Goal: Task Accomplishment & Management: Use online tool/utility

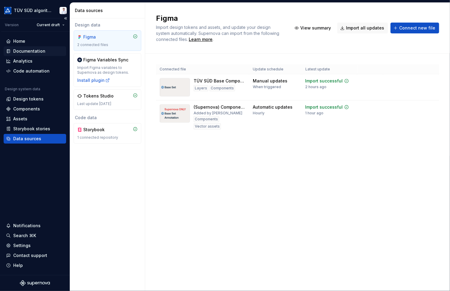
click at [26, 49] on div "Documentation" at bounding box center [29, 51] width 32 height 6
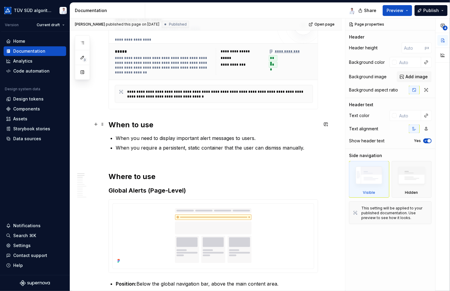
scroll to position [150, 0]
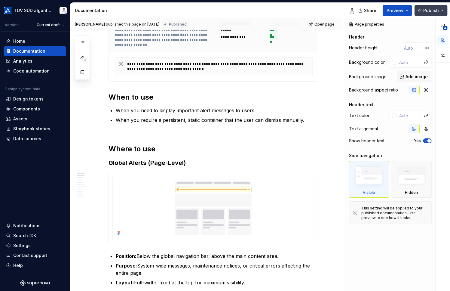
click at [429, 9] on span "Publish" at bounding box center [431, 11] width 16 height 6
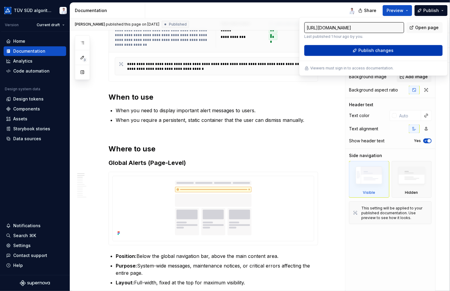
drag, startPoint x: 429, startPoint y: 9, endPoint x: 384, endPoint y: 53, distance: 62.3
click at [384, 53] on span "Publish changes" at bounding box center [375, 51] width 35 height 6
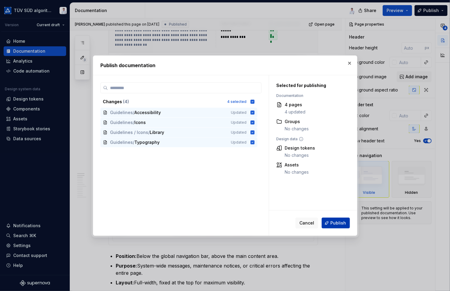
click at [331, 223] on span "Publish" at bounding box center [338, 223] width 16 height 6
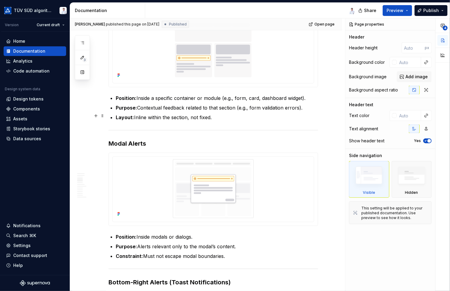
scroll to position [481, 0]
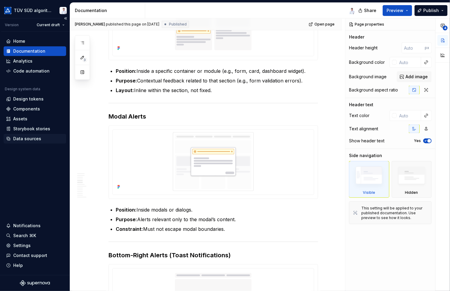
click at [29, 139] on div "Data sources" at bounding box center [27, 139] width 28 height 6
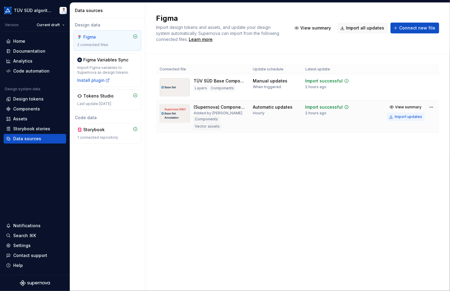
click at [404, 117] on div "Import updates" at bounding box center [408, 116] width 27 height 5
click at [371, 221] on div "Figma Import design tokens and assets, and update your design system automatica…" at bounding box center [297, 147] width 305 height 288
drag, startPoint x: 172, startPoint y: 183, endPoint x: 176, endPoint y: 211, distance: 28.5
click at [172, 183] on div "Figma Import design tokens and assets, and update your design system automatica…" at bounding box center [297, 147] width 305 height 288
click at [22, 51] on div "Documentation" at bounding box center [29, 51] width 32 height 6
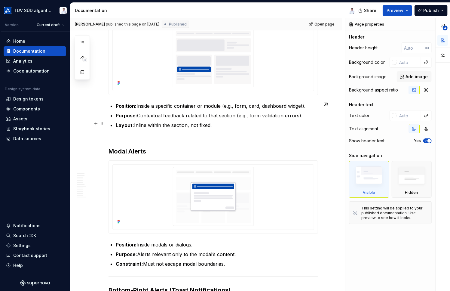
scroll to position [421, 0]
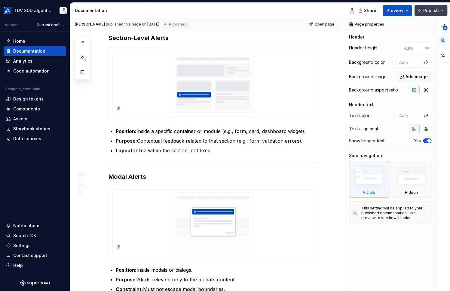
click at [429, 9] on span "Publish" at bounding box center [431, 11] width 16 height 6
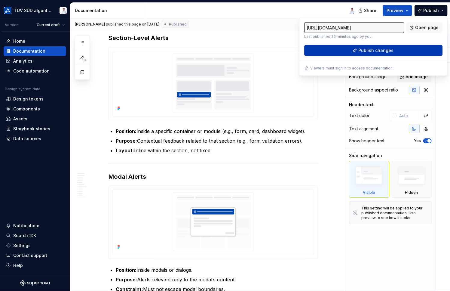
click at [367, 52] on span "Publish changes" at bounding box center [375, 51] width 35 height 6
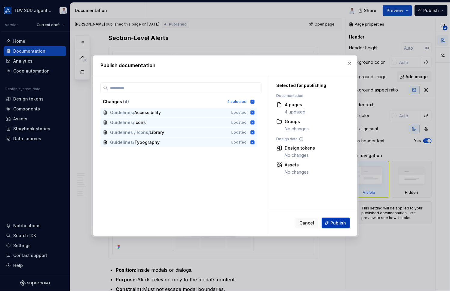
click at [333, 225] on span "Publish" at bounding box center [338, 223] width 16 height 6
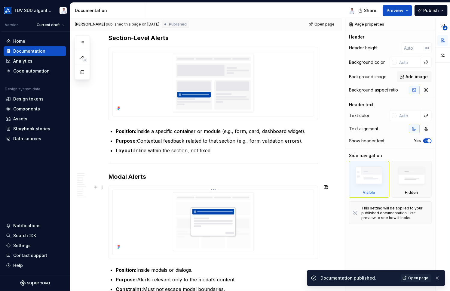
click at [284, 213] on img at bounding box center [213, 221] width 196 height 59
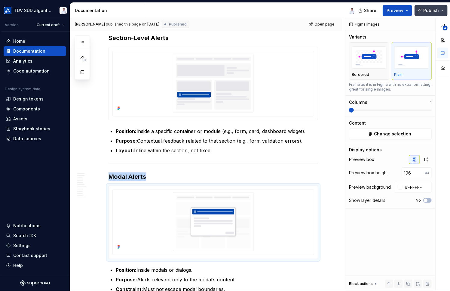
click at [443, 9] on button "Publish" at bounding box center [431, 10] width 33 height 11
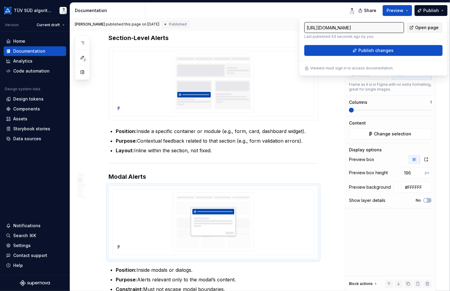
click at [422, 28] on span "Open page" at bounding box center [426, 28] width 23 height 6
click at [284, 127] on p "Position: Inside a specific container or module (e.g., form, card, dashboard wi…" at bounding box center [217, 130] width 202 height 7
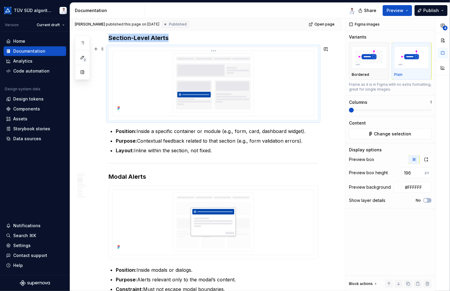
click at [224, 77] on img at bounding box center [213, 83] width 196 height 59
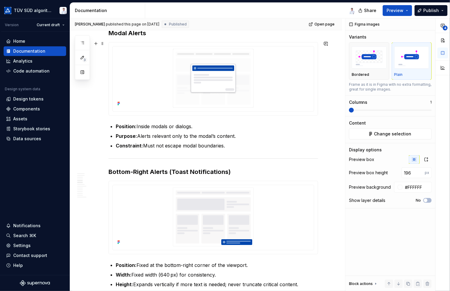
scroll to position [571, 0]
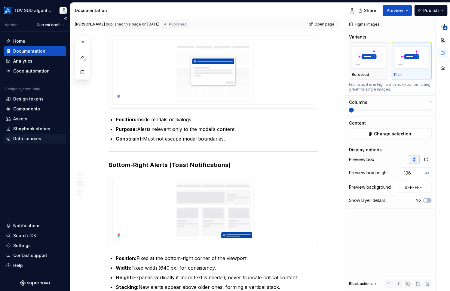
click at [26, 139] on div "Data sources" at bounding box center [27, 139] width 28 height 6
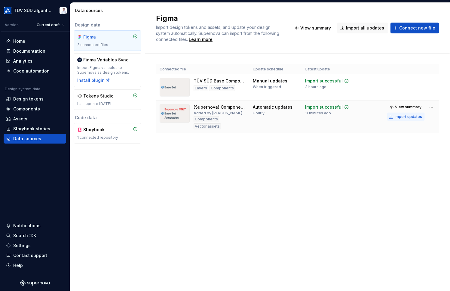
click at [409, 117] on div "Import updates" at bounding box center [408, 116] width 27 height 5
click at [186, 186] on div "Figma Import design tokens and assets, and update your design system automatica…" at bounding box center [297, 147] width 305 height 288
click at [23, 49] on div "Documentation" at bounding box center [29, 51] width 32 height 6
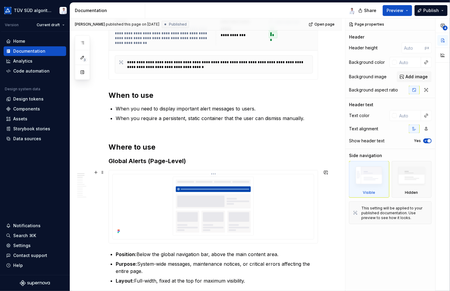
scroll to position [210, 0]
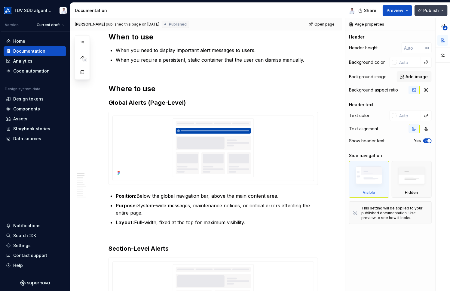
click at [430, 10] on span "Publish" at bounding box center [431, 11] width 16 height 6
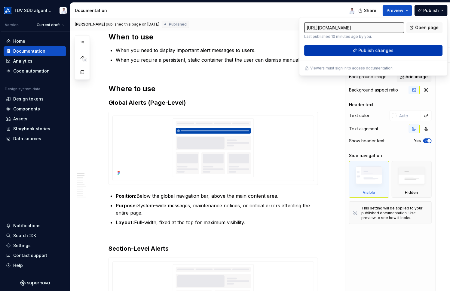
drag, startPoint x: 430, startPoint y: 10, endPoint x: 381, endPoint y: 51, distance: 63.8
click at [381, 51] on span "Publish changes" at bounding box center [375, 51] width 35 height 6
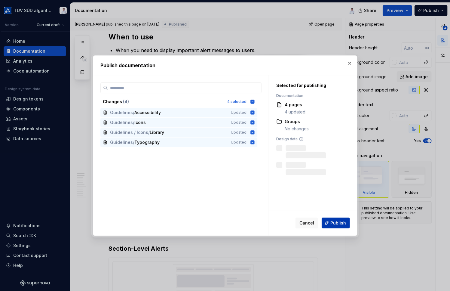
click at [333, 225] on span "Publish" at bounding box center [338, 223] width 16 height 6
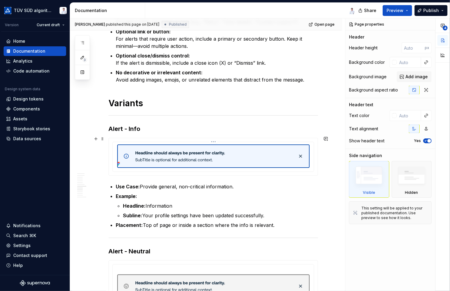
scroll to position [962, 0]
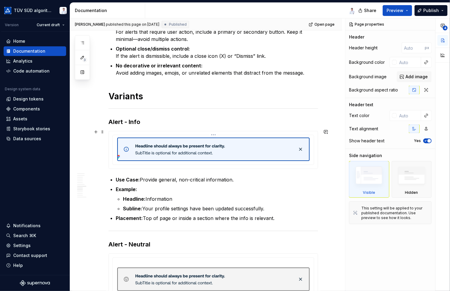
click at [154, 154] on img at bounding box center [213, 148] width 192 height 23
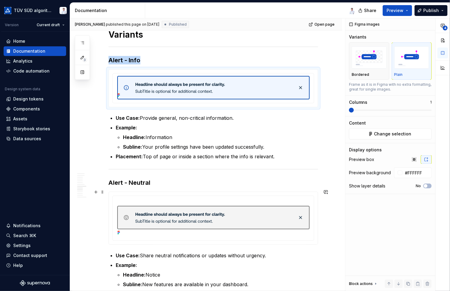
scroll to position [1022, 0]
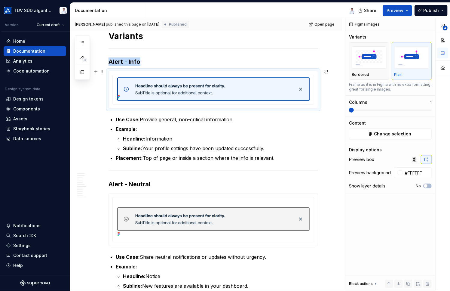
click at [272, 103] on div at bounding box center [213, 89] width 209 height 37
click at [278, 197] on div at bounding box center [213, 219] width 201 height 44
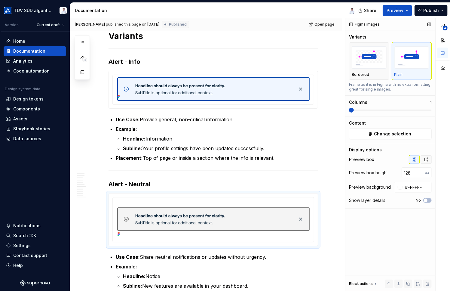
click at [424, 158] on button "button" at bounding box center [426, 159] width 11 height 8
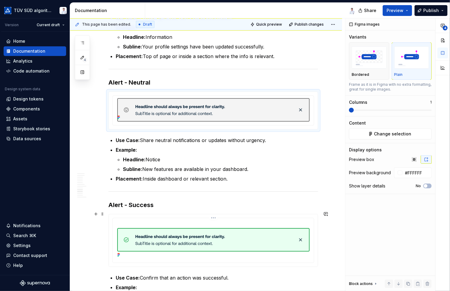
scroll to position [1143, 0]
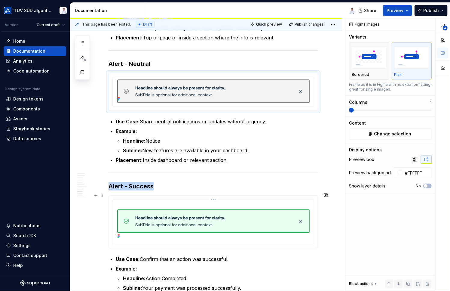
click at [248, 199] on div at bounding box center [213, 221] width 201 height 44
click at [424, 157] on button "button" at bounding box center [426, 159] width 11 height 8
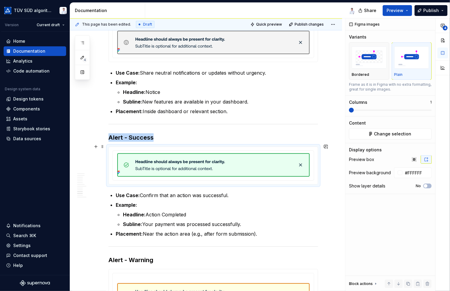
scroll to position [1233, 0]
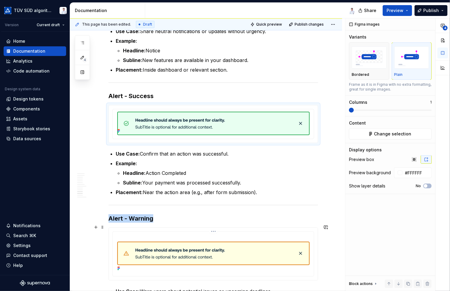
click at [226, 232] on div at bounding box center [213, 254] width 201 height 44
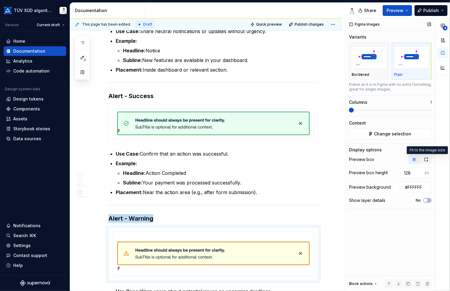
click at [425, 159] on icon "button" at bounding box center [426, 160] width 3 height 4
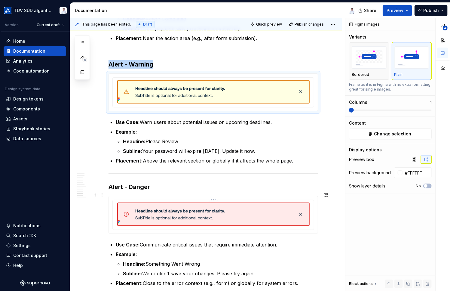
scroll to position [1413, 0]
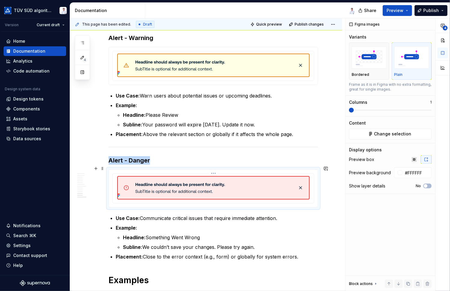
click at [313, 188] on div at bounding box center [213, 187] width 201 height 29
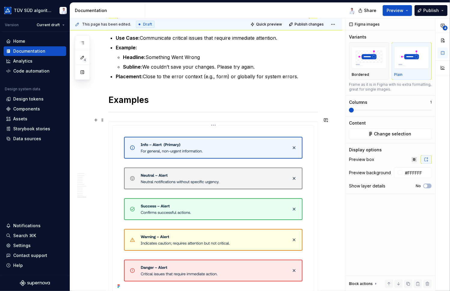
scroll to position [1594, 0]
click at [310, 148] on img at bounding box center [213, 208] width 196 height 162
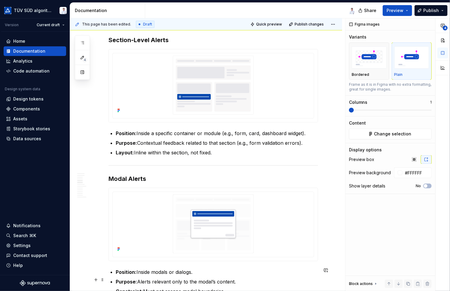
scroll to position [382, 0]
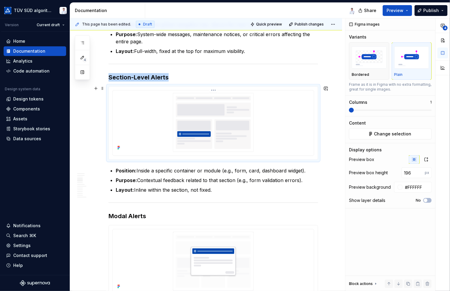
click at [297, 130] on img at bounding box center [213, 122] width 196 height 59
click at [425, 159] on icon "button" at bounding box center [426, 159] width 5 height 5
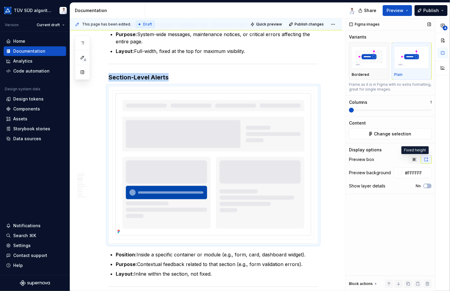
click at [414, 160] on icon "button" at bounding box center [414, 159] width 5 height 5
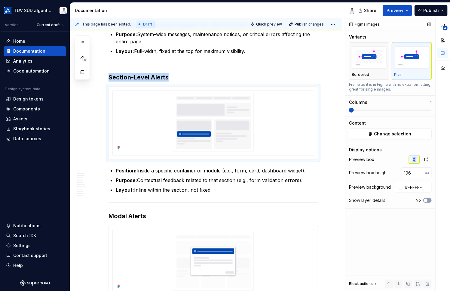
click at [427, 202] on button "No" at bounding box center [427, 200] width 8 height 5
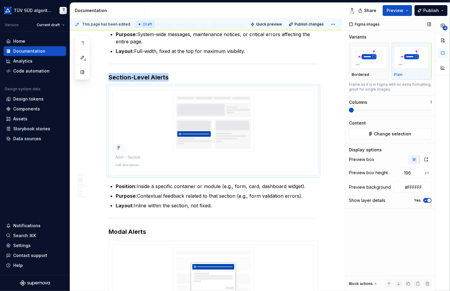
click at [427, 202] on button "Yes" at bounding box center [427, 200] width 8 height 5
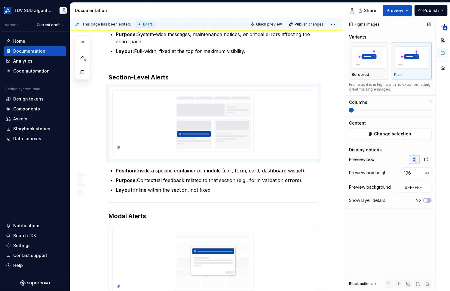
click at [416, 228] on div "Figma images Variants Bordered Plain Frame as it is in Figma with no extra form…" at bounding box center [390, 154] width 90 height 273
click at [427, 9] on span "Publish" at bounding box center [431, 11] width 16 height 6
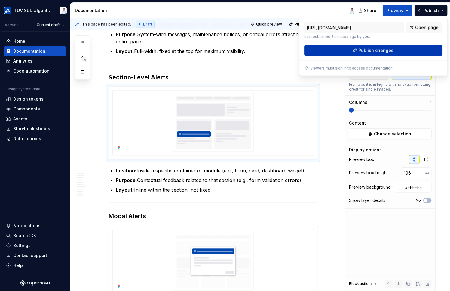
drag, startPoint x: 427, startPoint y: 9, endPoint x: 378, endPoint y: 50, distance: 64.0
click at [378, 50] on span "Publish changes" at bounding box center [375, 51] width 35 height 6
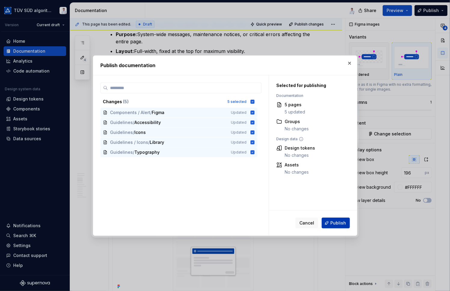
click at [338, 222] on span "Publish" at bounding box center [338, 223] width 16 height 6
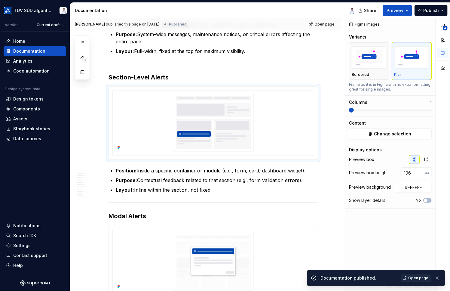
click at [419, 278] on span "Open page" at bounding box center [418, 277] width 20 height 5
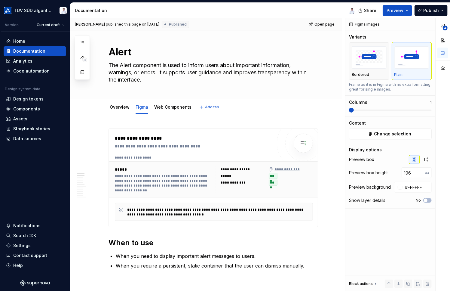
scroll to position [0, 0]
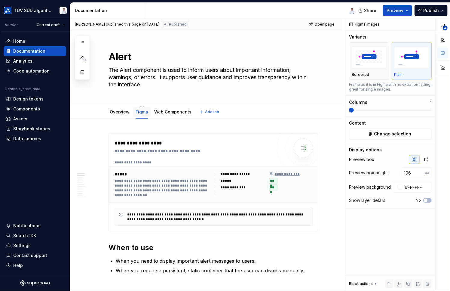
click at [141, 111] on link "Figma" at bounding box center [142, 111] width 13 height 5
drag, startPoint x: 141, startPoint y: 112, endPoint x: 137, endPoint y: 112, distance: 4.2
click at [137, 112] on link "Figma" at bounding box center [142, 111] width 13 height 5
click at [142, 112] on link "Figma" at bounding box center [142, 111] width 13 height 5
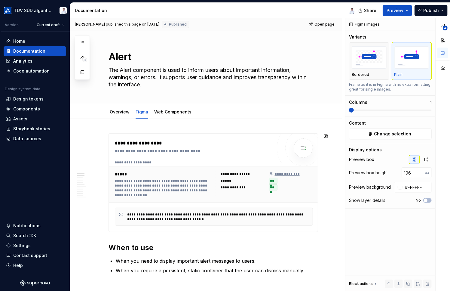
click at [195, 128] on div "**********" at bounding box center [207, 154] width 275 height 273
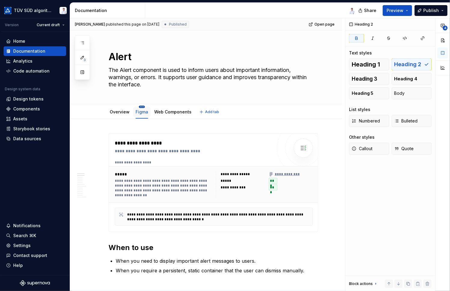
click at [139, 106] on html "TÜV SÜD algorithm Version Current draft Home Documentation Analytics Code autom…" at bounding box center [225, 145] width 450 height 291
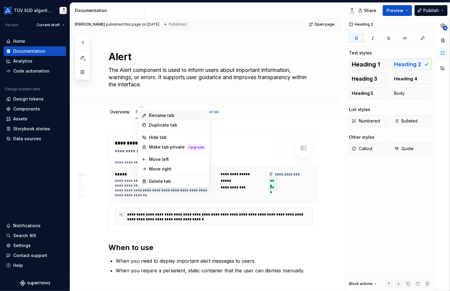
click at [153, 115] on div "Rename tab" at bounding box center [177, 115] width 57 height 6
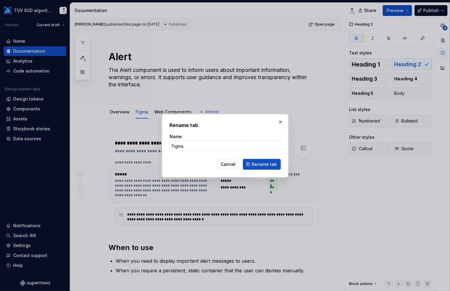
type textarea "*"
drag, startPoint x: 186, startPoint y: 142, endPoint x: 168, endPoint y: 145, distance: 18.6
click at [168, 145] on div "Rename tab Name Figma Cancel Rename tab" at bounding box center [225, 145] width 126 height 63
type input "Usage"
click at [257, 163] on span "Rename tab" at bounding box center [264, 164] width 25 height 6
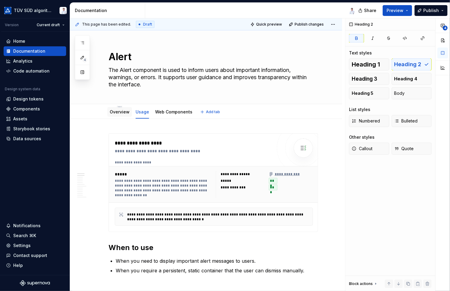
click at [120, 112] on link "Overview" at bounding box center [120, 111] width 20 height 5
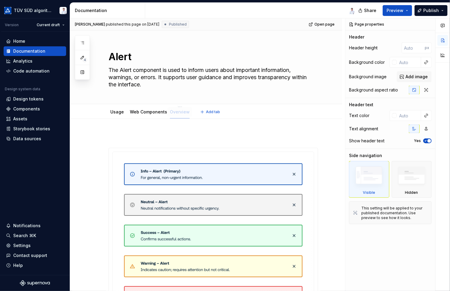
drag, startPoint x: 118, startPoint y: 113, endPoint x: 178, endPoint y: 114, distance: 60.1
click at [117, 115] on div "Usage" at bounding box center [117, 112] width 14 height 6
click at [180, 113] on link "Overview" at bounding box center [183, 111] width 20 height 5
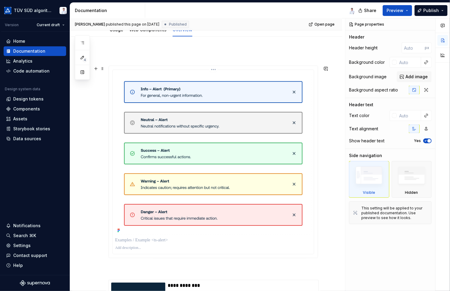
scroll to position [180, 0]
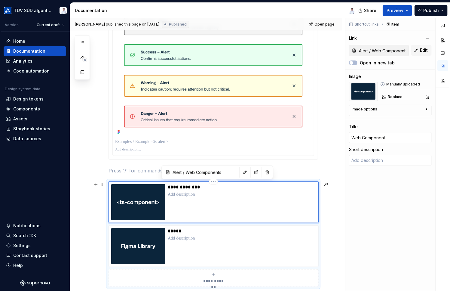
click at [195, 201] on div "**********" at bounding box center [242, 202] width 148 height 36
type textarea "*"
type input "Alert / Usage"
type input "Figma"
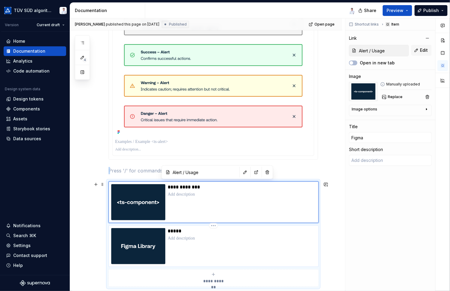
click at [209, 246] on div "*****" at bounding box center [242, 246] width 148 height 36
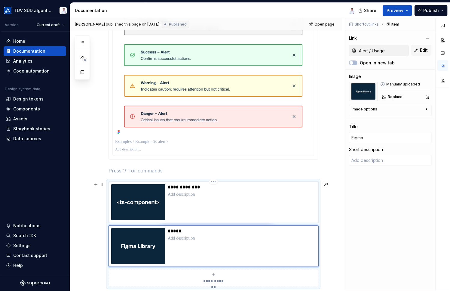
type textarea "*"
type input "Alert / Web Components"
type input "Web Component"
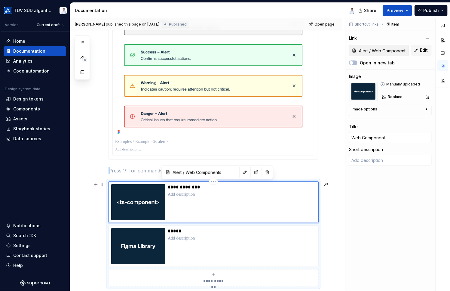
click at [218, 210] on div "**********" at bounding box center [242, 202] width 148 height 36
click at [224, 240] on p at bounding box center [242, 238] width 148 height 6
type textarea "*"
type input "Alert / Usage"
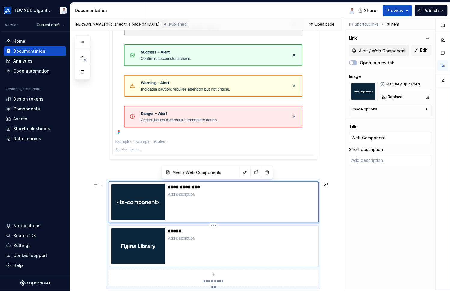
type input "Figma"
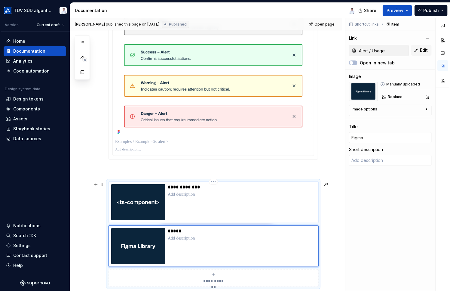
click at [227, 197] on p at bounding box center [242, 194] width 148 height 6
type textarea "*"
type input "Alert / Web Components"
type input "Web Component"
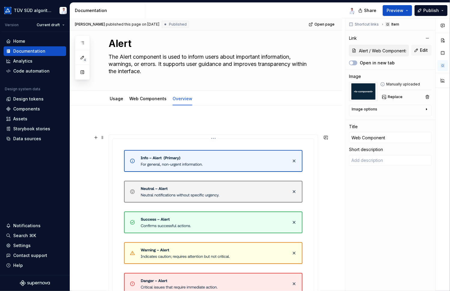
scroll to position [0, 0]
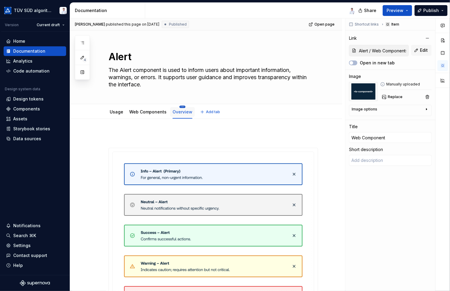
click at [180, 106] on html "TÜV SÜD algorithm Version Current draft Home Documentation Analytics Code autom…" at bounding box center [225, 145] width 450 height 291
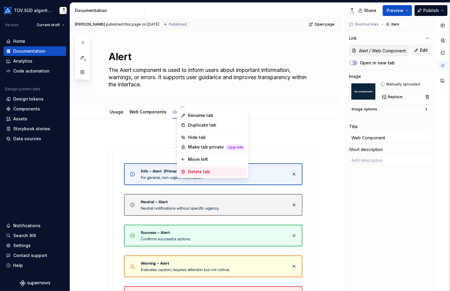
click at [194, 170] on div "Delete tab" at bounding box center [216, 172] width 57 height 6
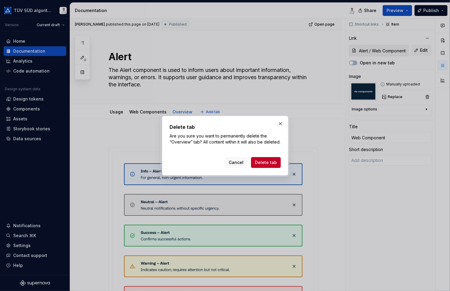
click at [260, 165] on span "Delete tab" at bounding box center [266, 162] width 22 height 6
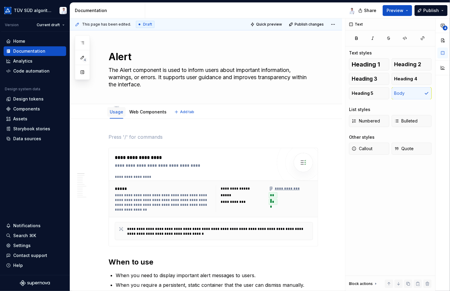
click at [115, 113] on link "Usage" at bounding box center [117, 111] width 14 height 5
click at [140, 112] on link "Web Components" at bounding box center [147, 111] width 37 height 5
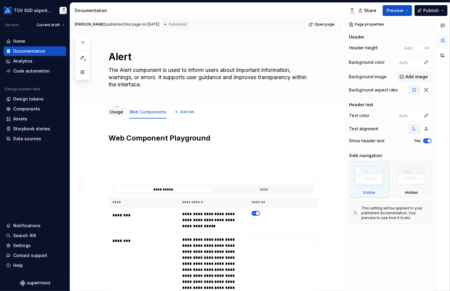
click at [110, 111] on link "Usage" at bounding box center [117, 111] width 14 height 5
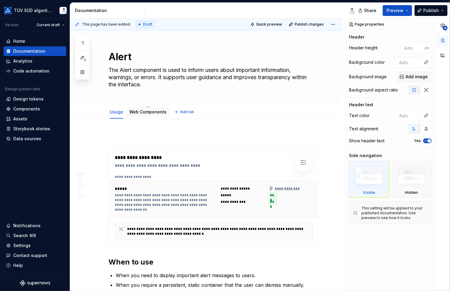
click at [145, 111] on link "Web Components" at bounding box center [147, 111] width 37 height 5
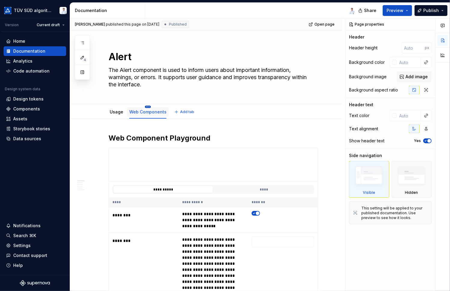
click at [146, 106] on html "TÜV SÜD algorithm Version Current draft Home Documentation Analytics Code autom…" at bounding box center [225, 145] width 450 height 291
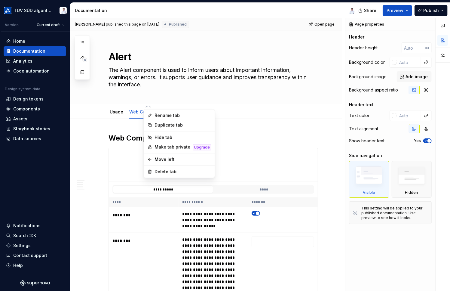
type textarea "*"
click at [164, 115] on div "Rename tab" at bounding box center [183, 115] width 57 height 6
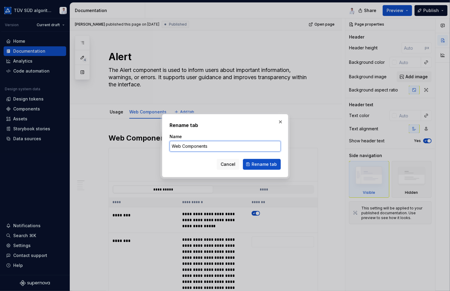
drag, startPoint x: 208, startPoint y: 147, endPoint x: 151, endPoint y: 147, distance: 57.4
click at [151, 147] on div "Rename tab Name Web Components Cancel Rename tab" at bounding box center [225, 145] width 450 height 291
type input "Develop"
click at [257, 162] on span "Rename tab" at bounding box center [264, 164] width 25 height 6
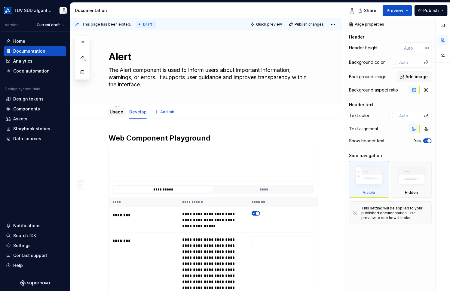
click at [117, 114] on div "Usage" at bounding box center [117, 111] width 14 height 7
click at [116, 113] on link "Usage" at bounding box center [117, 111] width 14 height 5
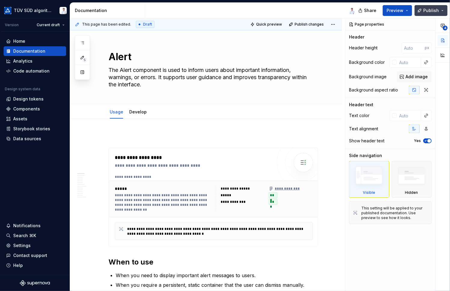
click at [431, 9] on span "Publish" at bounding box center [431, 11] width 16 height 6
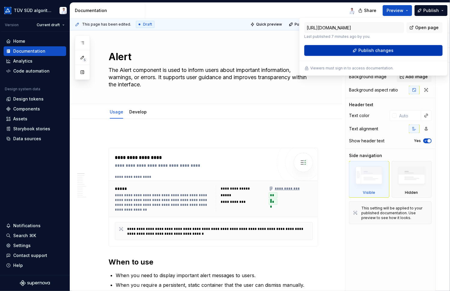
drag, startPoint x: 431, startPoint y: 9, endPoint x: 382, endPoint y: 50, distance: 63.6
click at [382, 50] on span "Publish changes" at bounding box center [375, 51] width 35 height 6
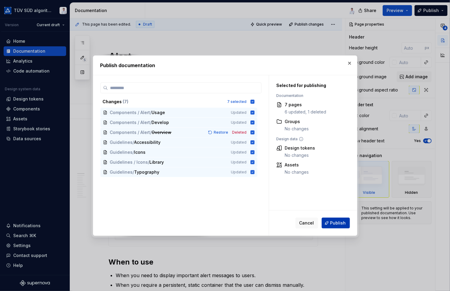
click at [333, 222] on span "Publish" at bounding box center [338, 223] width 16 height 6
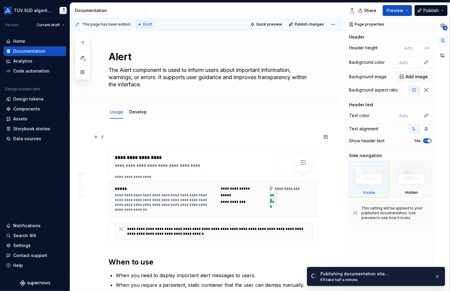
click at [131, 135] on p at bounding box center [214, 136] width 210 height 7
click at [102, 135] on span at bounding box center [102, 137] width 5 height 8
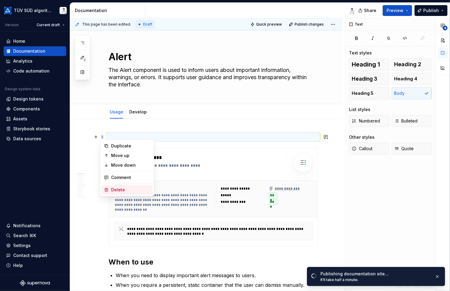
click at [116, 191] on div "Delete" at bounding box center [130, 190] width 39 height 6
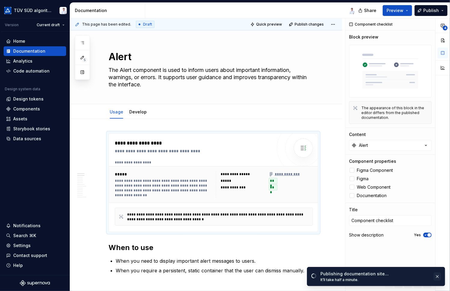
click at [438, 276] on button "button" at bounding box center [438, 276] width 8 height 8
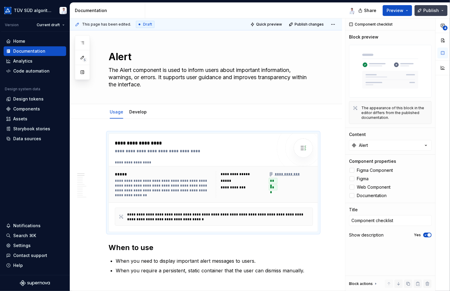
click at [434, 8] on span "Publish" at bounding box center [431, 11] width 16 height 6
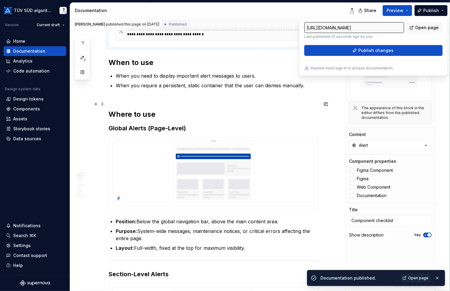
scroll to position [210, 0]
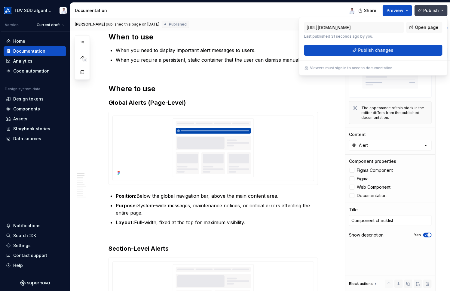
click at [434, 8] on span "Publish" at bounding box center [431, 11] width 16 height 6
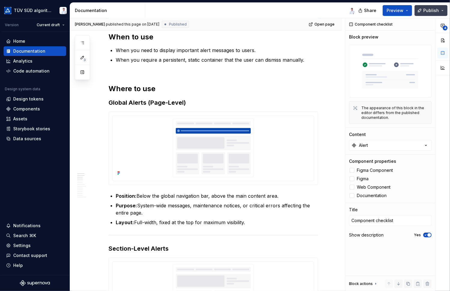
click at [433, 11] on span "Publish" at bounding box center [431, 11] width 16 height 6
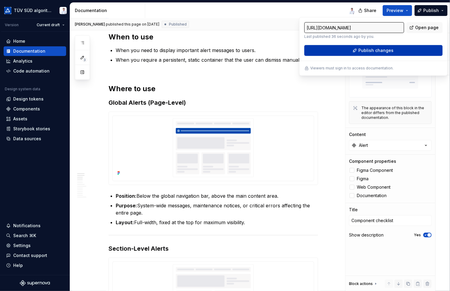
drag, startPoint x: 433, startPoint y: 11, endPoint x: 382, endPoint y: 50, distance: 64.2
click at [382, 50] on span "Publish changes" at bounding box center [375, 51] width 35 height 6
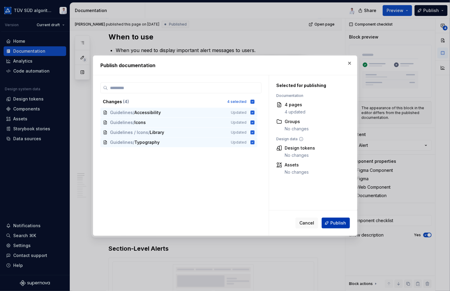
click at [334, 221] on span "Publish" at bounding box center [338, 223] width 16 height 6
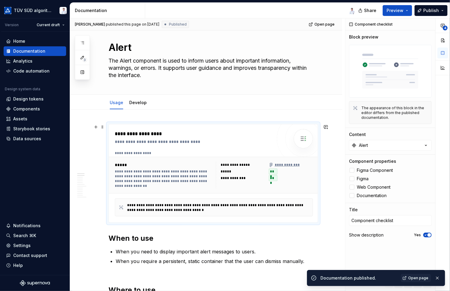
scroll to position [0, 0]
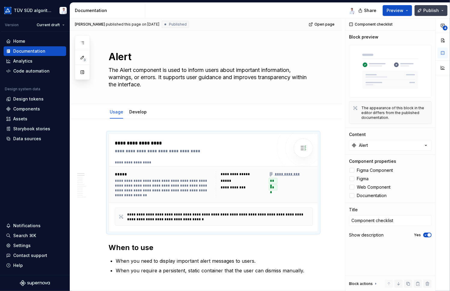
click at [431, 9] on span "Publish" at bounding box center [431, 11] width 16 height 6
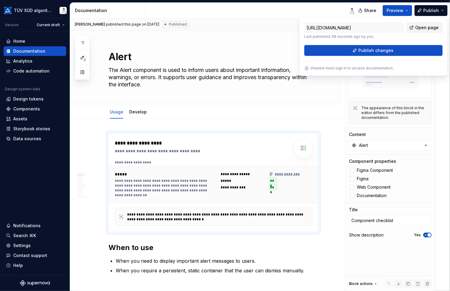
drag, startPoint x: 431, startPoint y: 9, endPoint x: 424, endPoint y: 25, distance: 17.1
click at [424, 25] on span "Open page" at bounding box center [426, 28] width 23 height 6
type textarea "*"
